Goal: Information Seeking & Learning: Check status

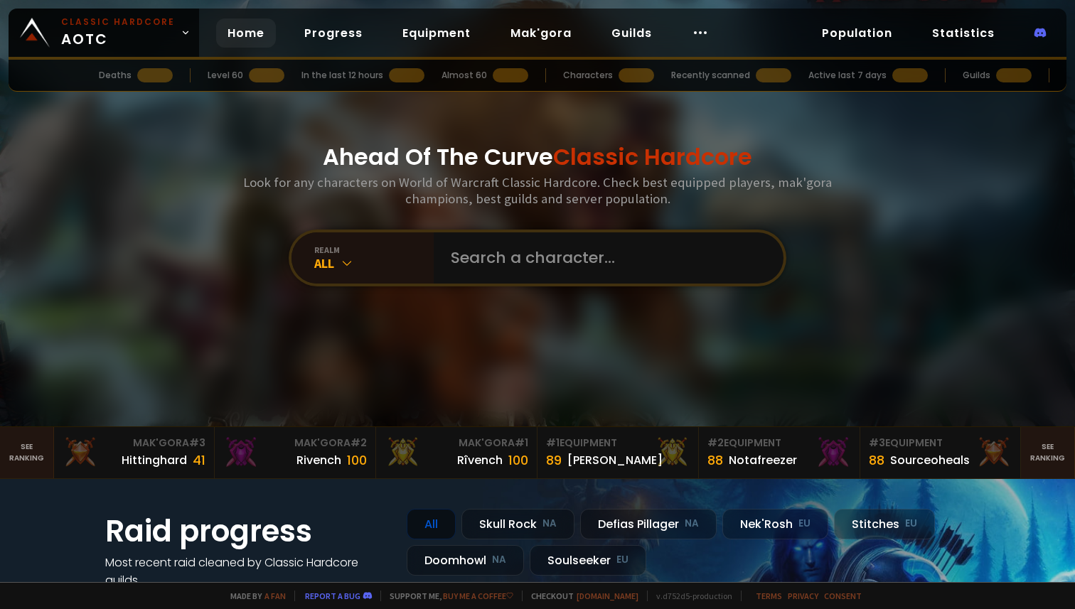
click at [435, 259] on div at bounding box center [609, 257] width 350 height 51
click at [448, 259] on input "text" at bounding box center [604, 257] width 324 height 51
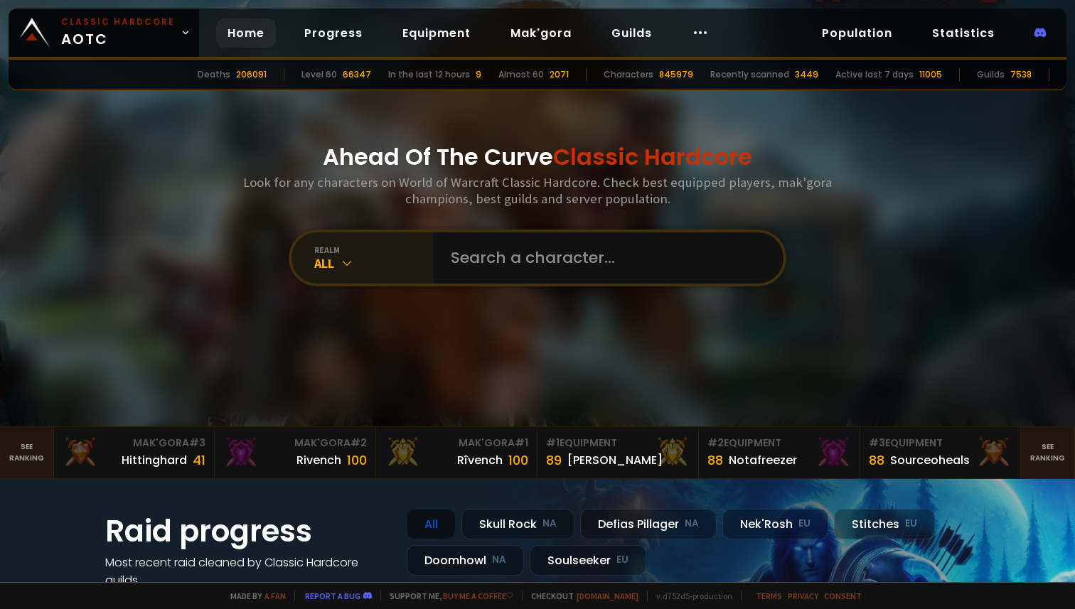
click at [358, 261] on div "All" at bounding box center [373, 263] width 119 height 16
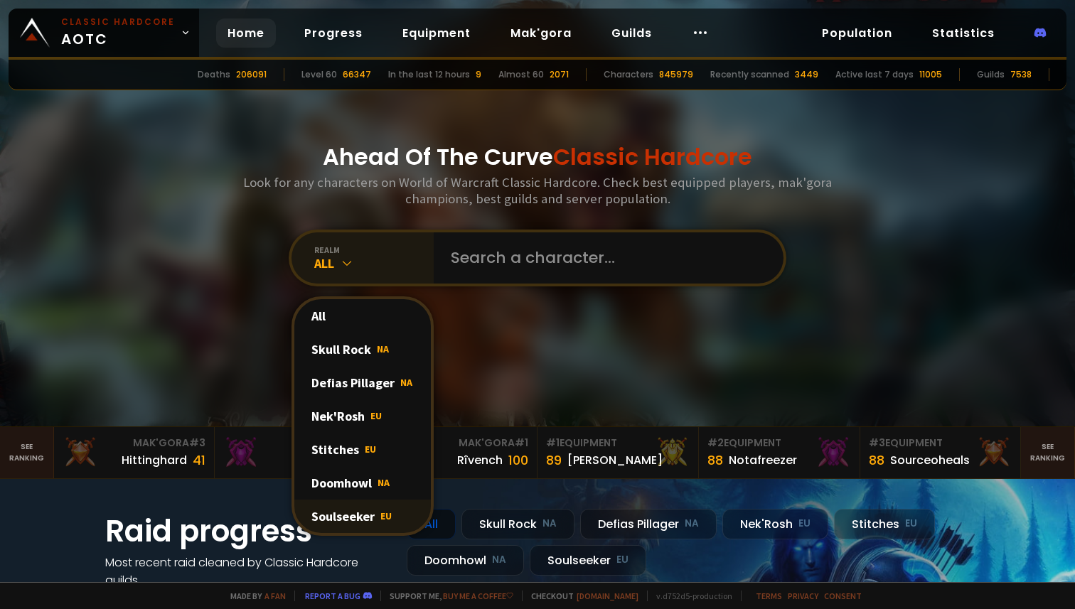
click at [361, 502] on div "Soulseeker EU" at bounding box center [362, 516] width 136 height 33
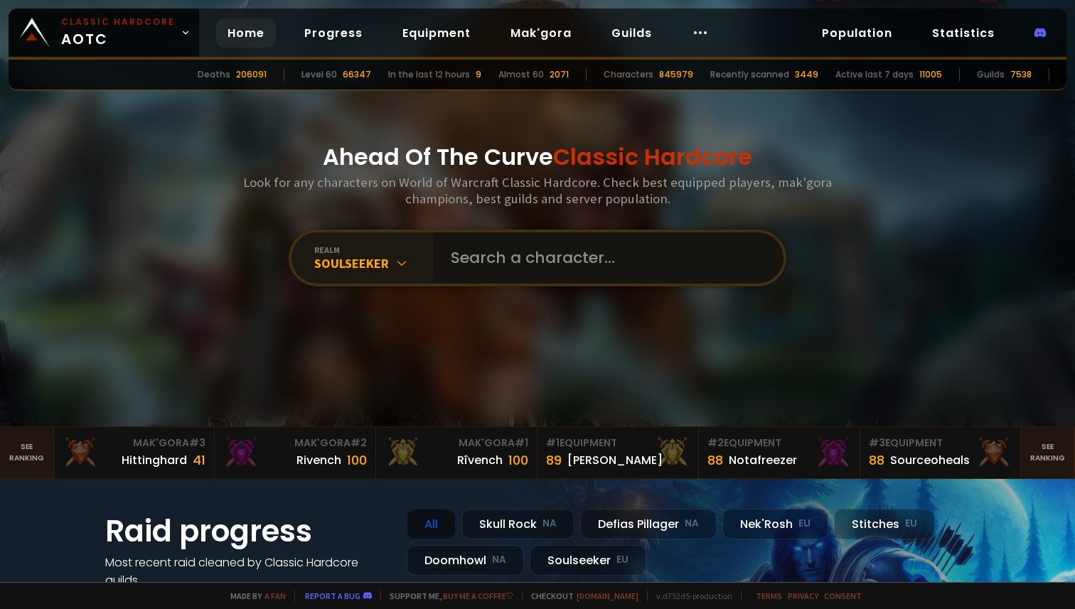
click at [549, 261] on input "text" at bounding box center [604, 257] width 324 height 51
type input "Raphz"
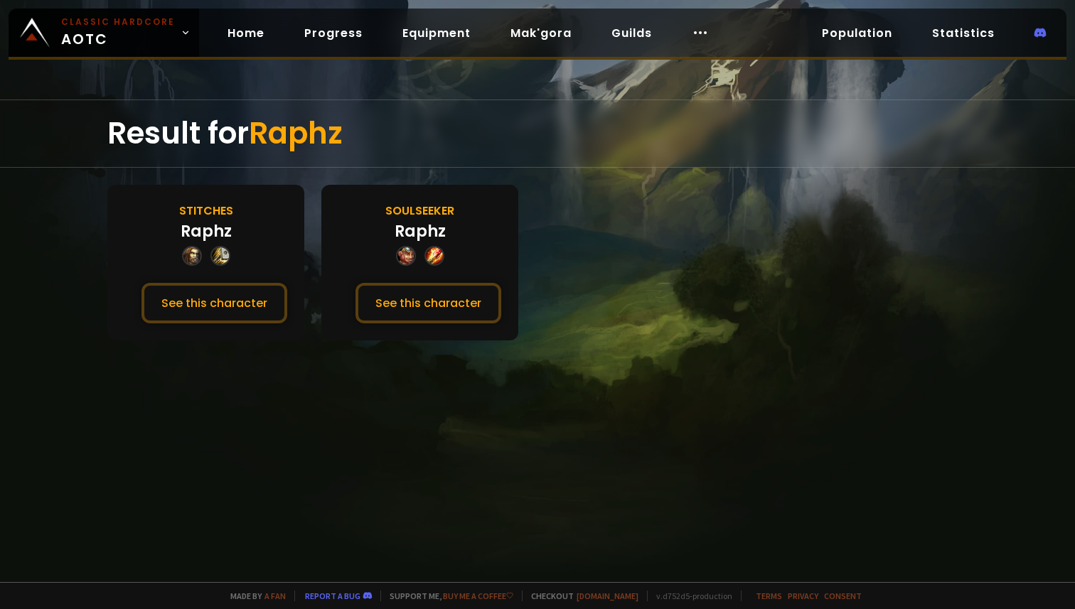
click at [448, 233] on div "Soulseeker Raphz See this character" at bounding box center [419, 263] width 197 height 156
click at [424, 289] on button "See this character" at bounding box center [428, 303] width 146 height 41
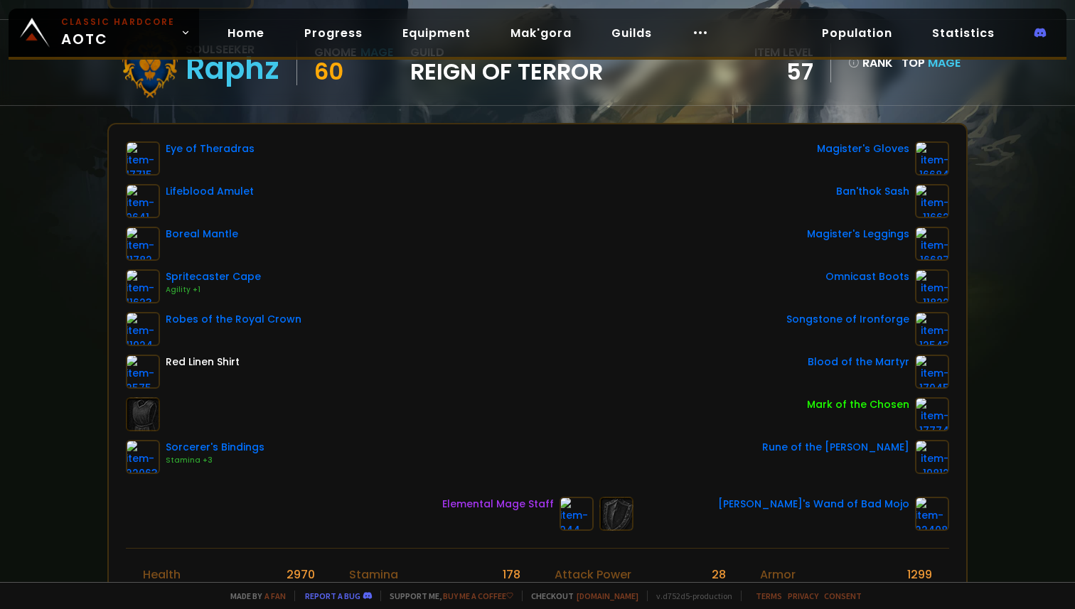
scroll to position [127, 0]
